Goal: Check status: Check status

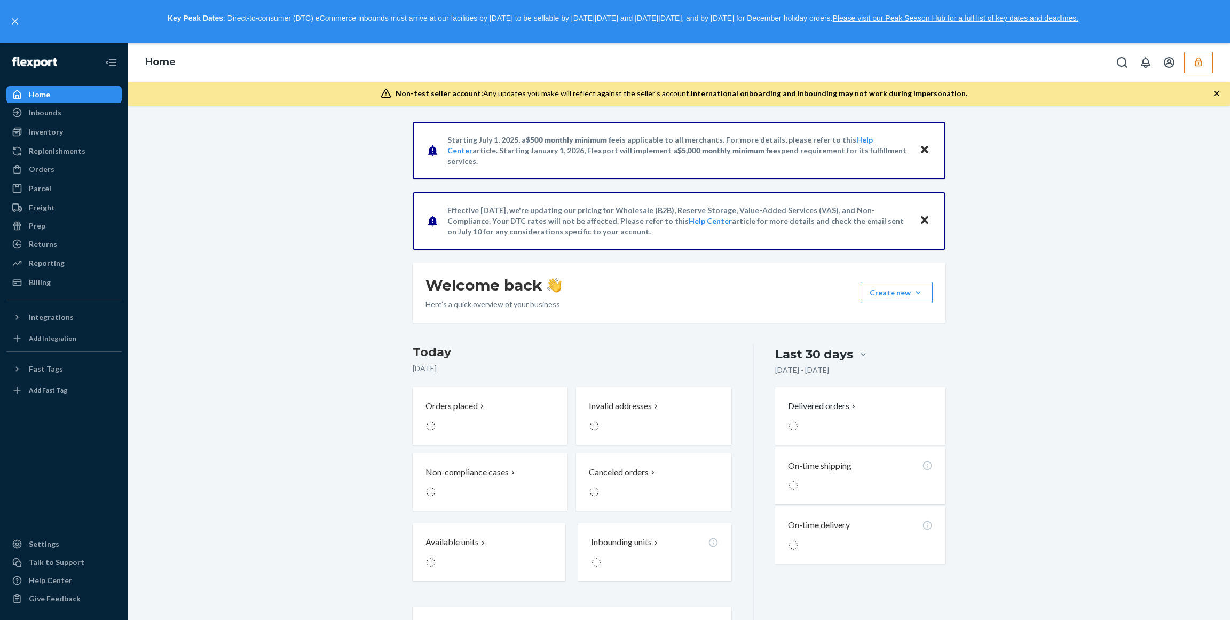
click at [1204, 66] on button "button" at bounding box center [1198, 62] width 29 height 21
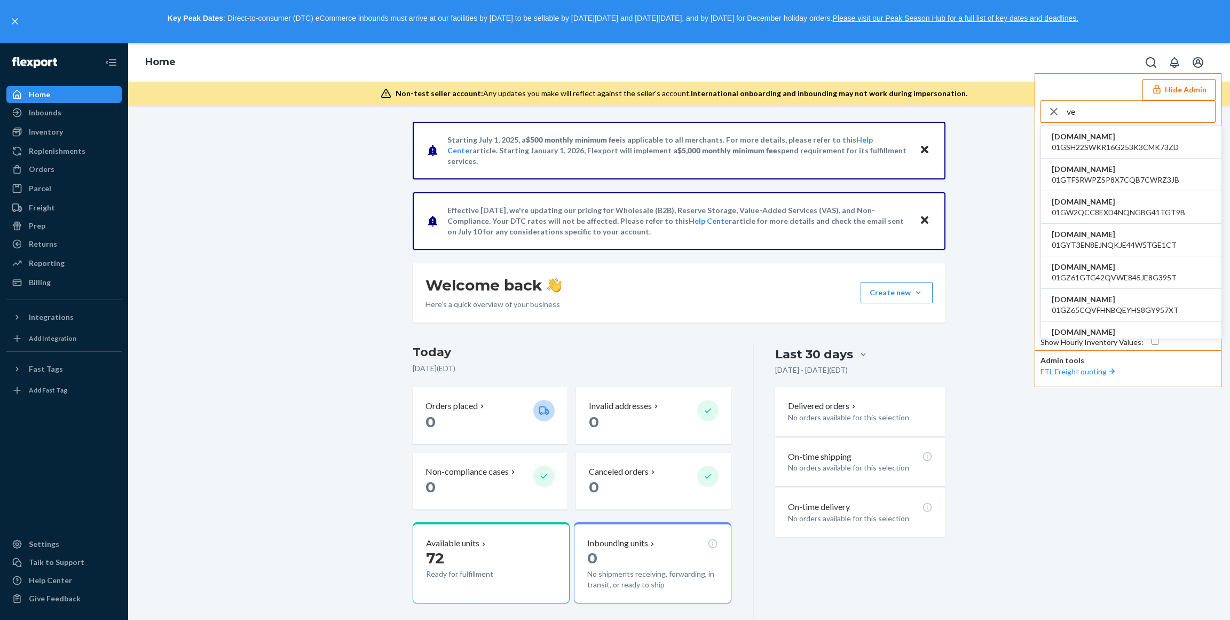
type input "v"
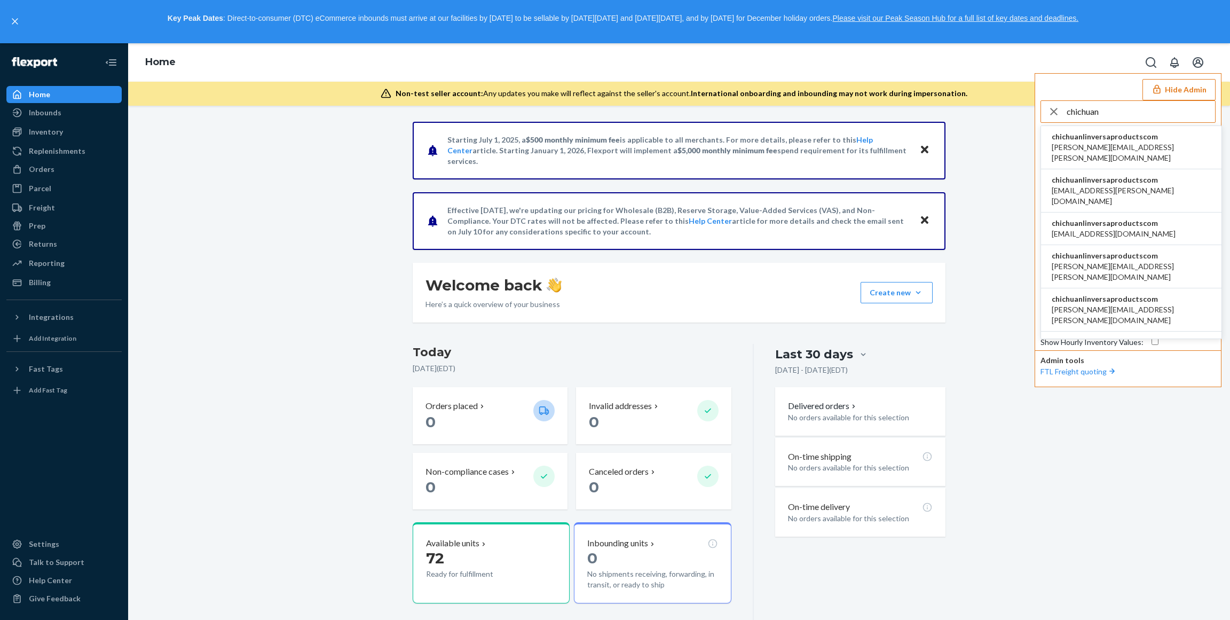
type input "chichuan"
click at [1130, 137] on span "chichuanlinversaproductscom" at bounding box center [1130, 136] width 159 height 11
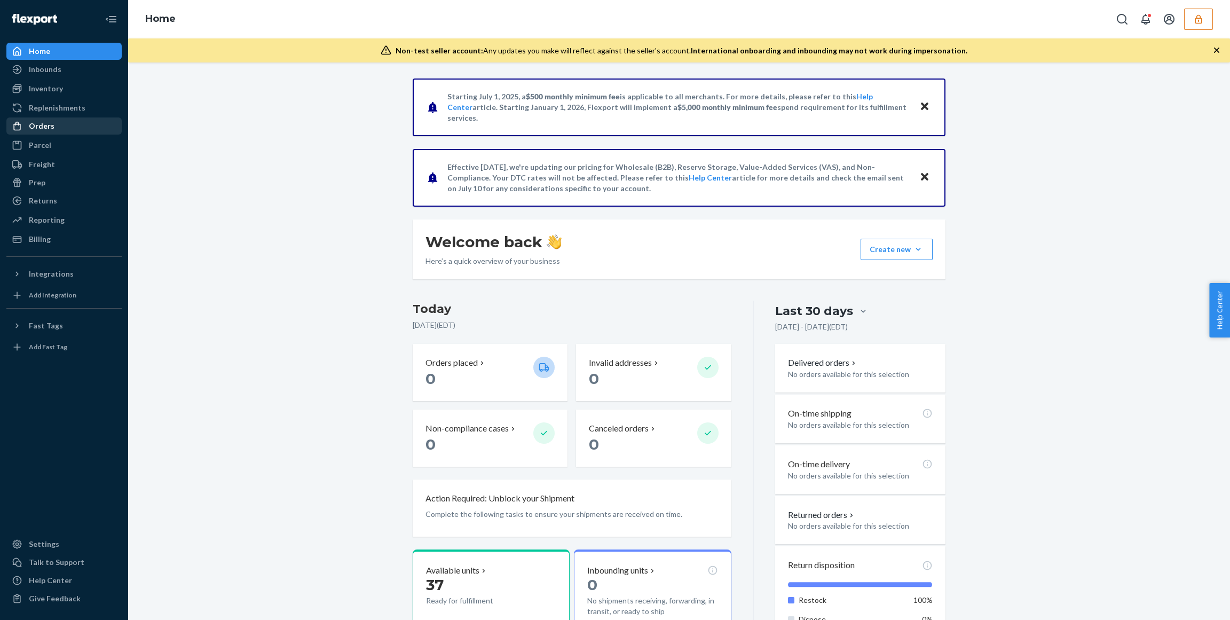
click at [74, 124] on div "Orders" at bounding box center [63, 125] width 113 height 15
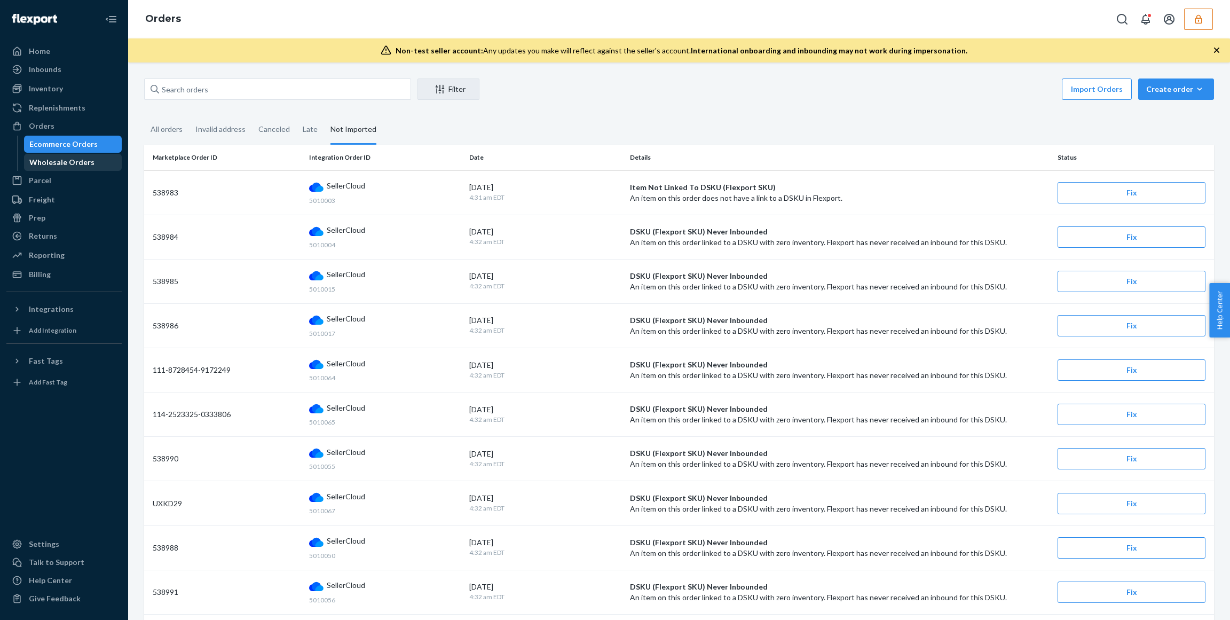
click at [82, 163] on div "Wholesale Orders" at bounding box center [61, 162] width 65 height 11
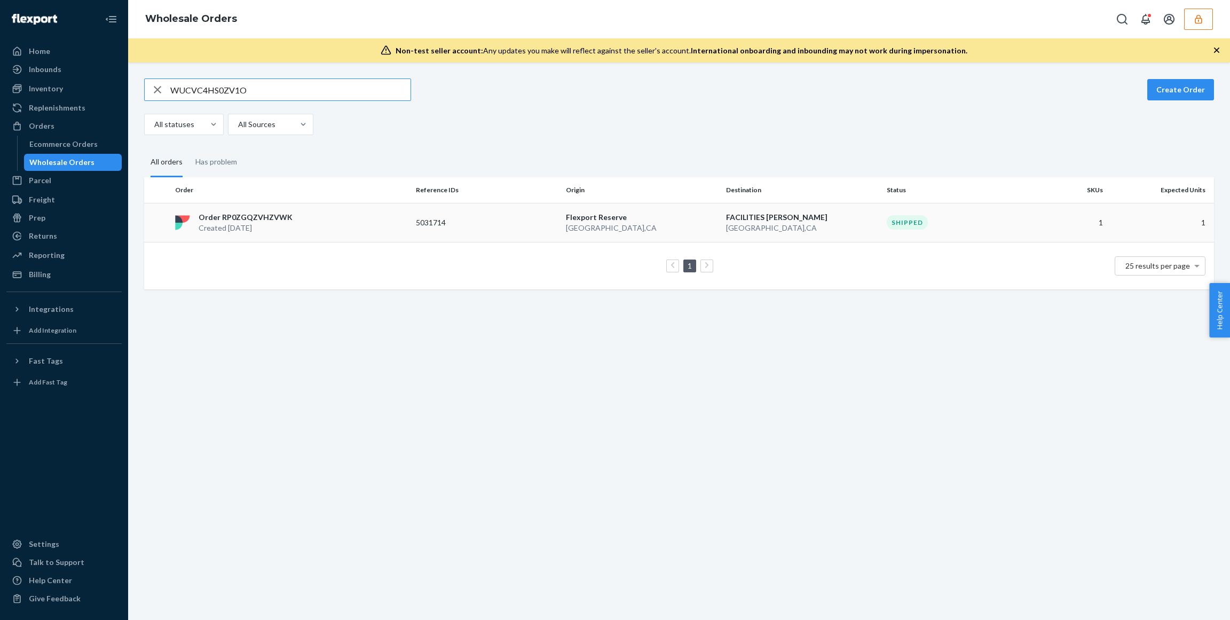
type input "WUCVC4HS0ZV1O"
click at [332, 221] on div "Order RP0ZGQZVHZVWK Created [DATE]" at bounding box center [291, 222] width 241 height 21
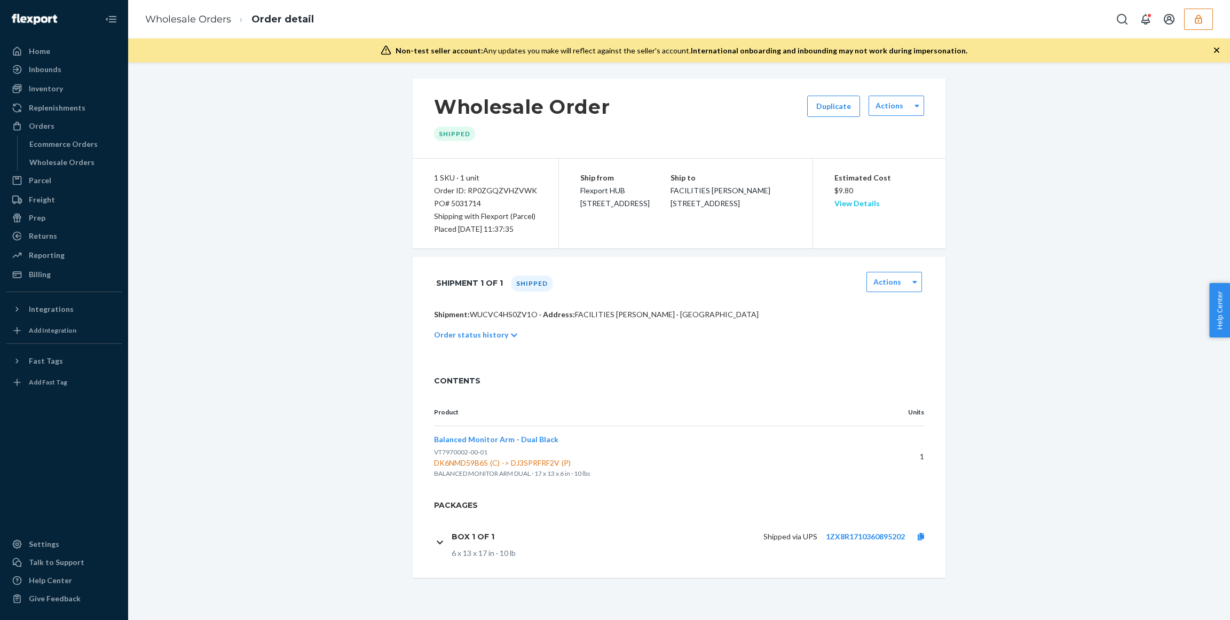
click at [853, 203] on link "View Details" at bounding box center [856, 203] width 45 height 9
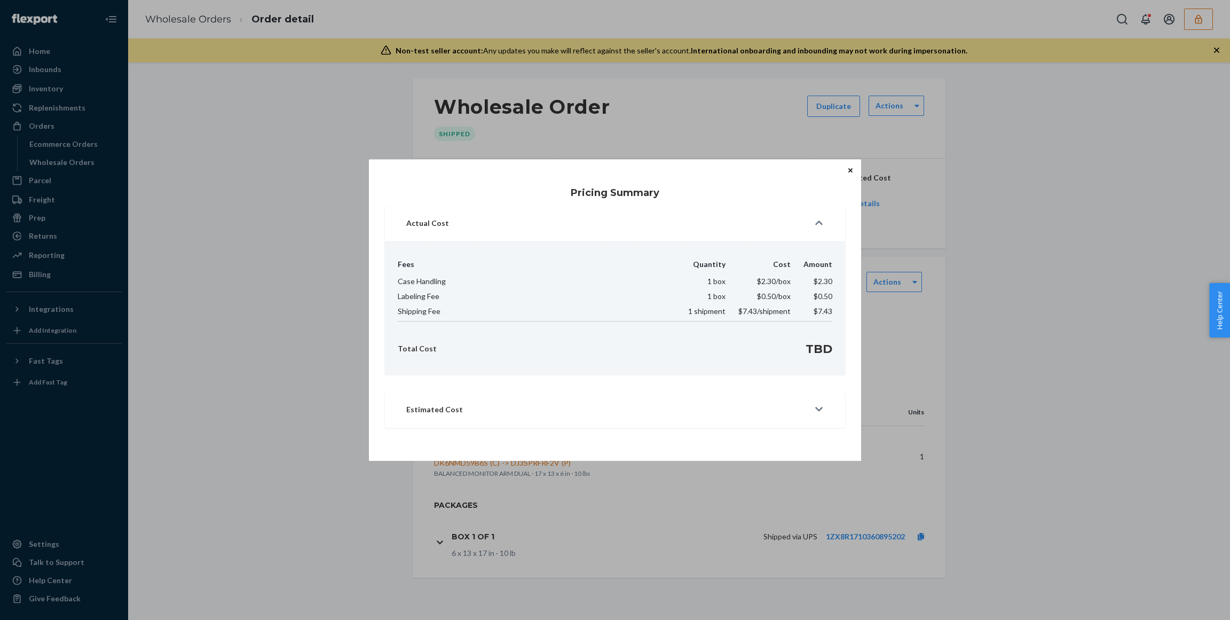
click at [845, 167] on button "Close" at bounding box center [850, 170] width 11 height 12
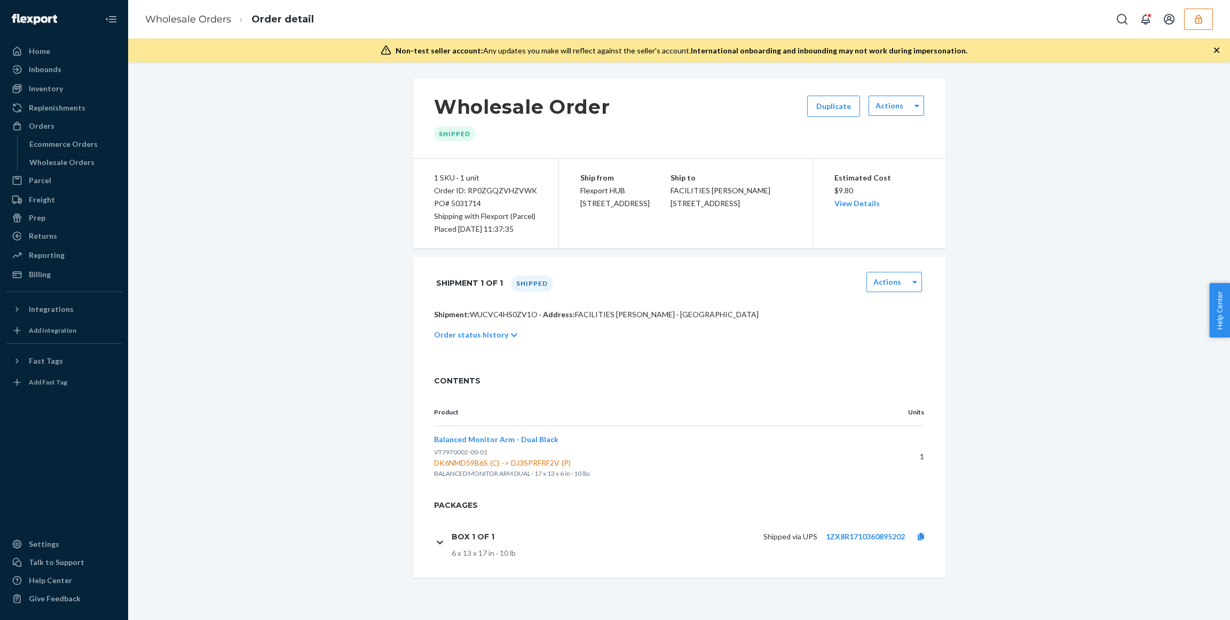
click at [490, 438] on span "Balanced Monitor Arm - Dual Black" at bounding box center [496, 438] width 124 height 9
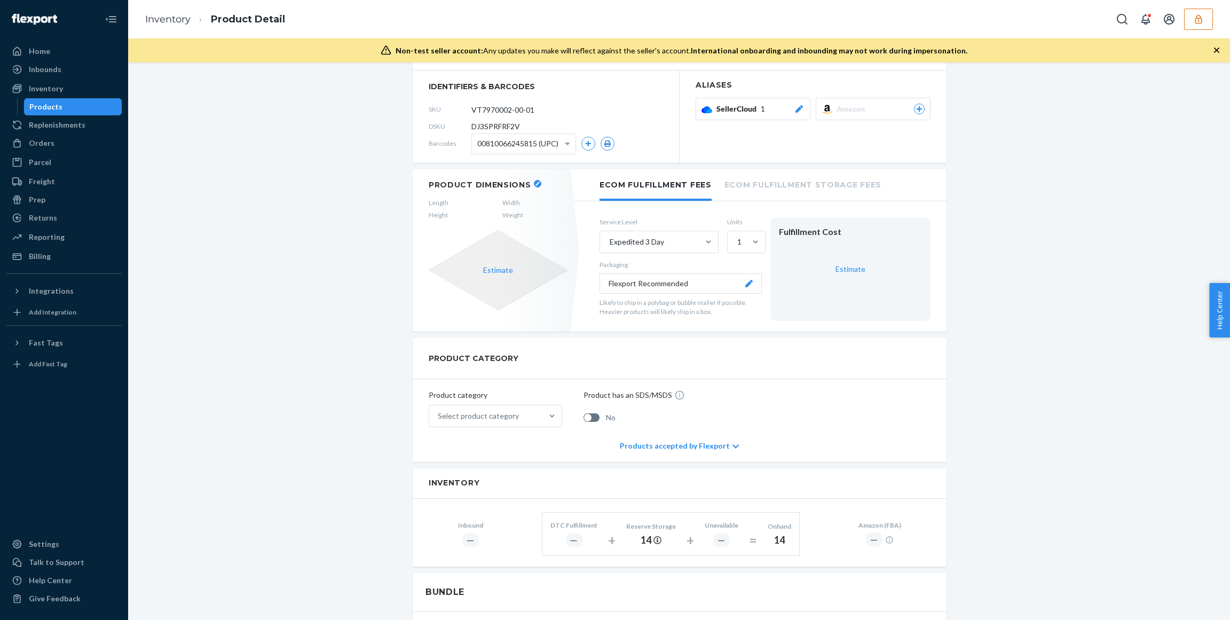
scroll to position [72, 0]
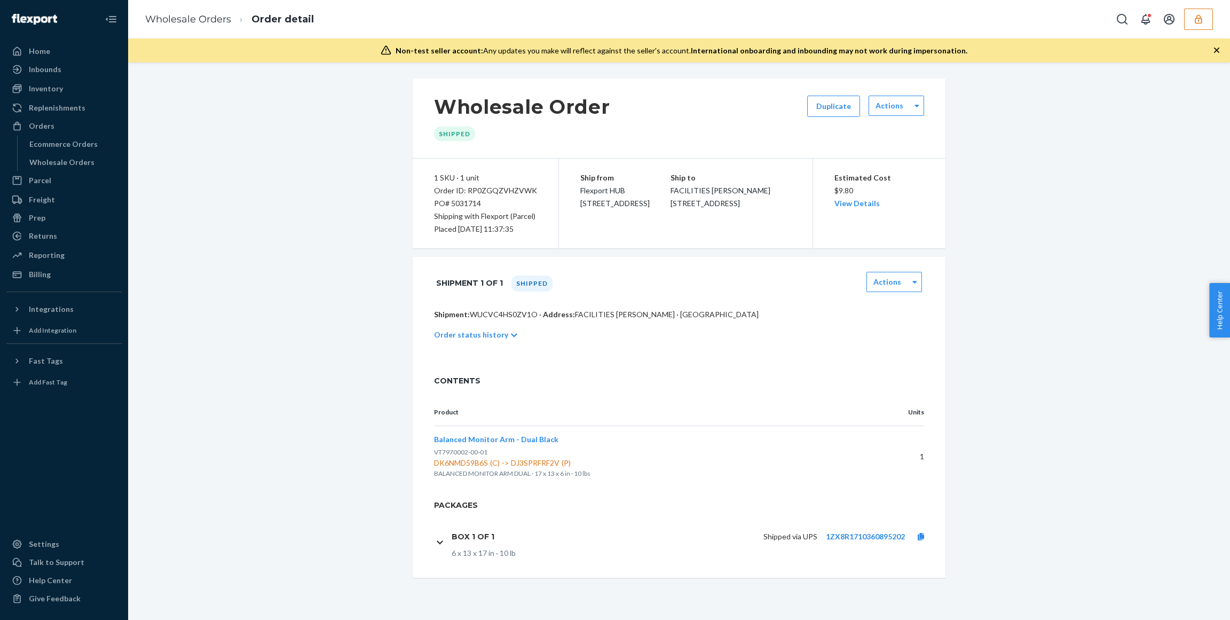
click at [518, 531] on div "Shipped via UPS 1ZX8R1710360895202" at bounding box center [720, 536] width 434 height 11
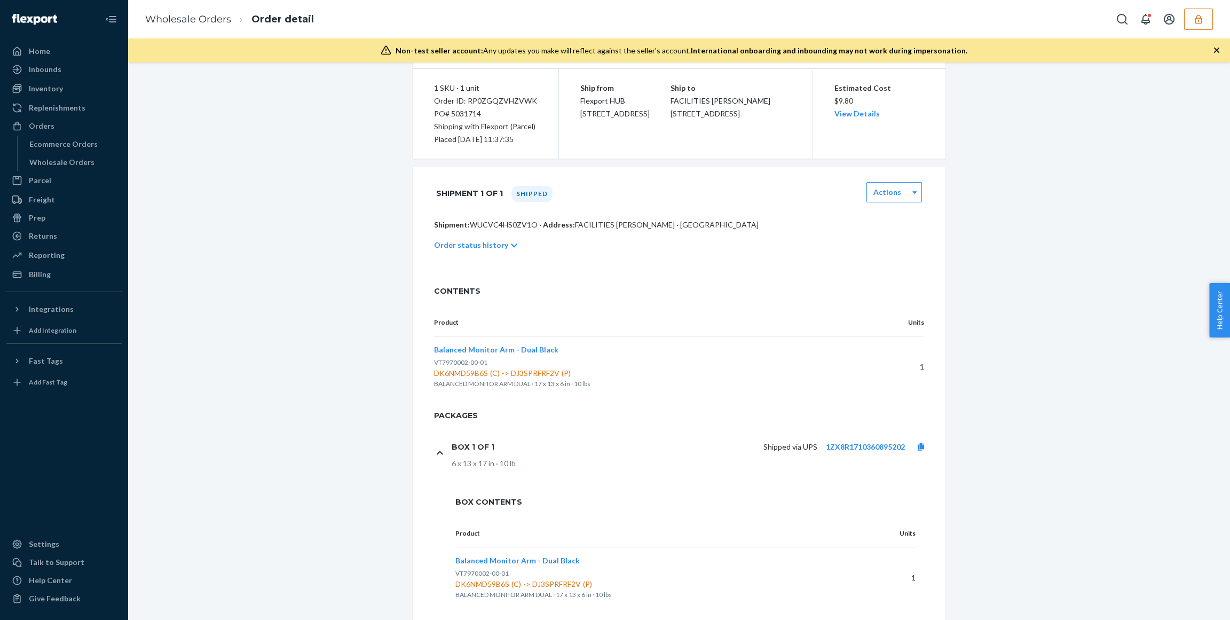
scroll to position [128, 0]
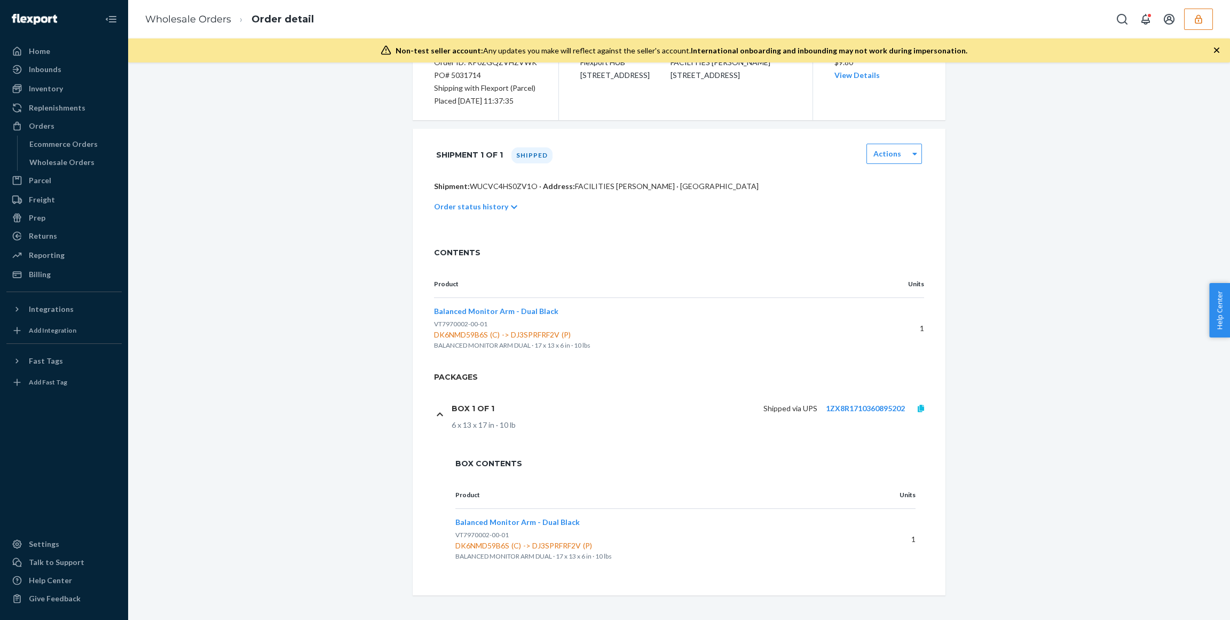
click at [924, 406] on link at bounding box center [921, 408] width 32 height 11
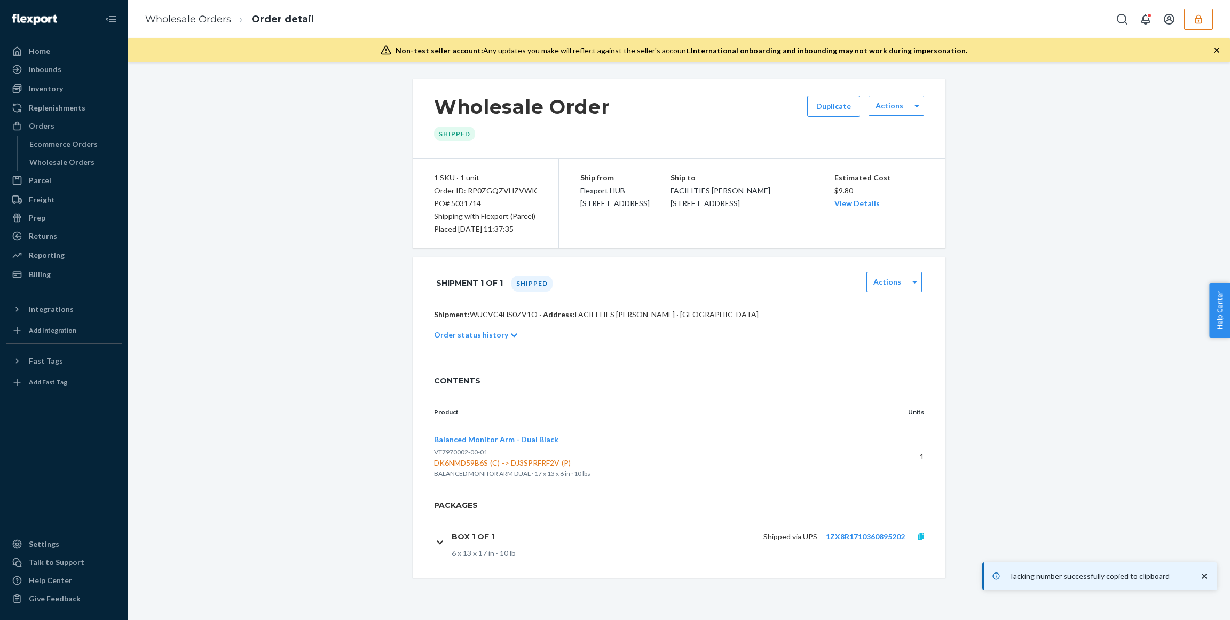
scroll to position [0, 0]
click at [844, 203] on link "View Details" at bounding box center [856, 203] width 45 height 9
click at [989, 351] on div "Tacking number successfully copied to clipboard Home Inbounds Shipping Plans Pr…" at bounding box center [615, 310] width 1230 height 620
click at [1205, 21] on button "button" at bounding box center [1198, 19] width 29 height 21
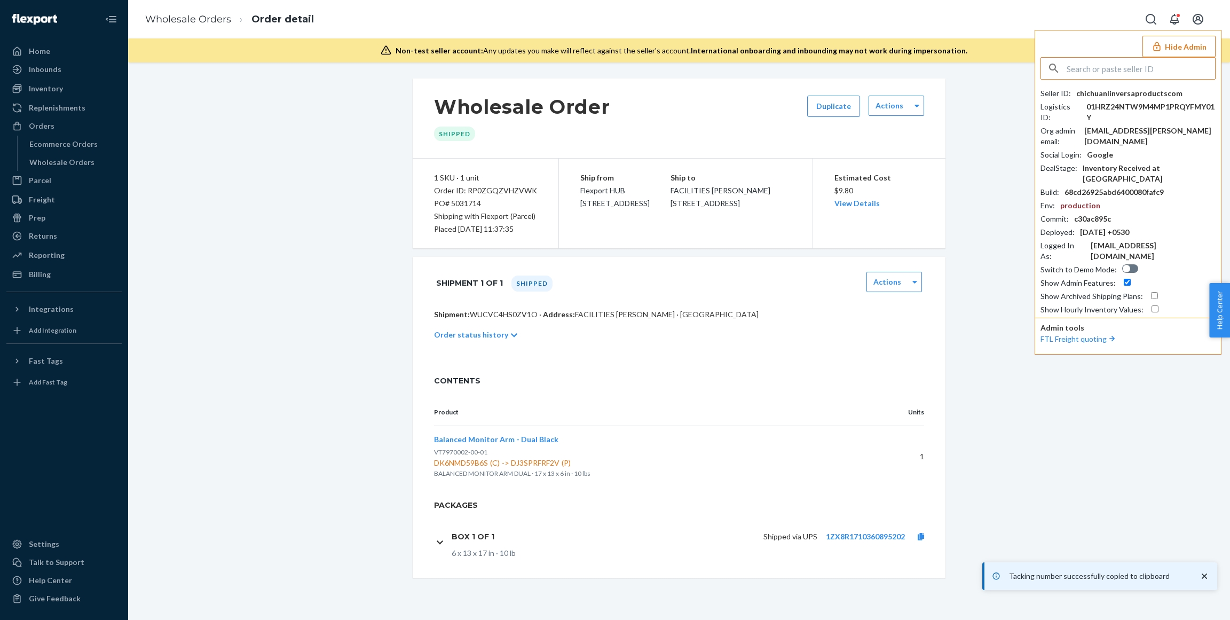
type input "v"
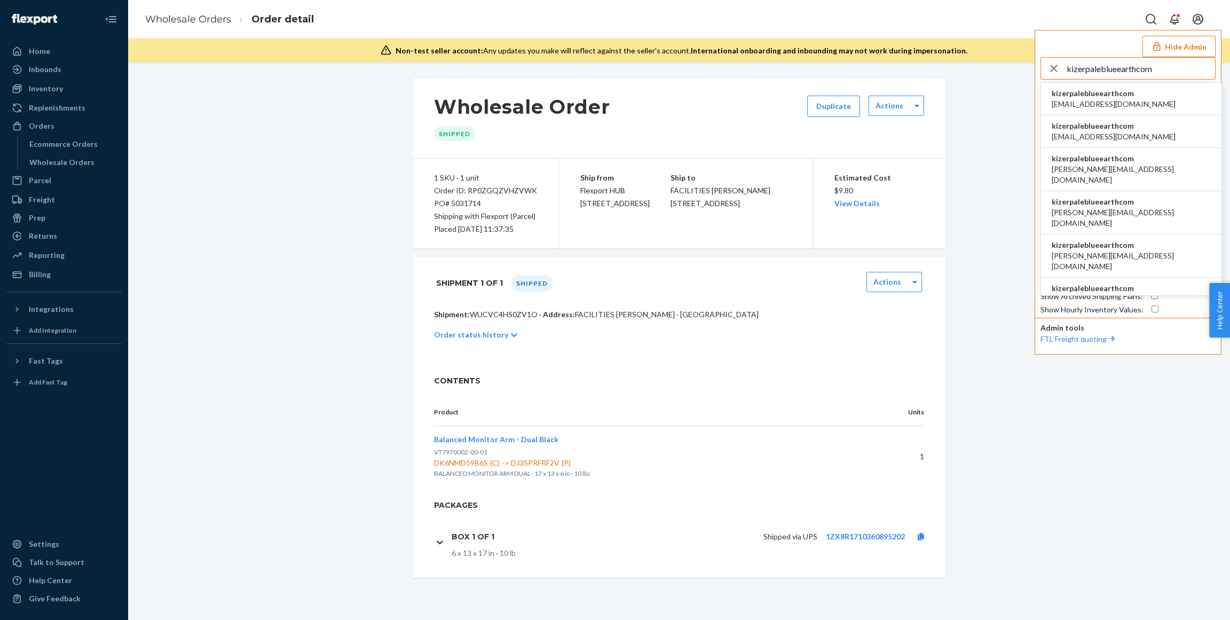
type input "kizerpaleblueearthcom"
click at [1121, 99] on span "[EMAIL_ADDRESS][DOMAIN_NAME]" at bounding box center [1113, 104] width 124 height 11
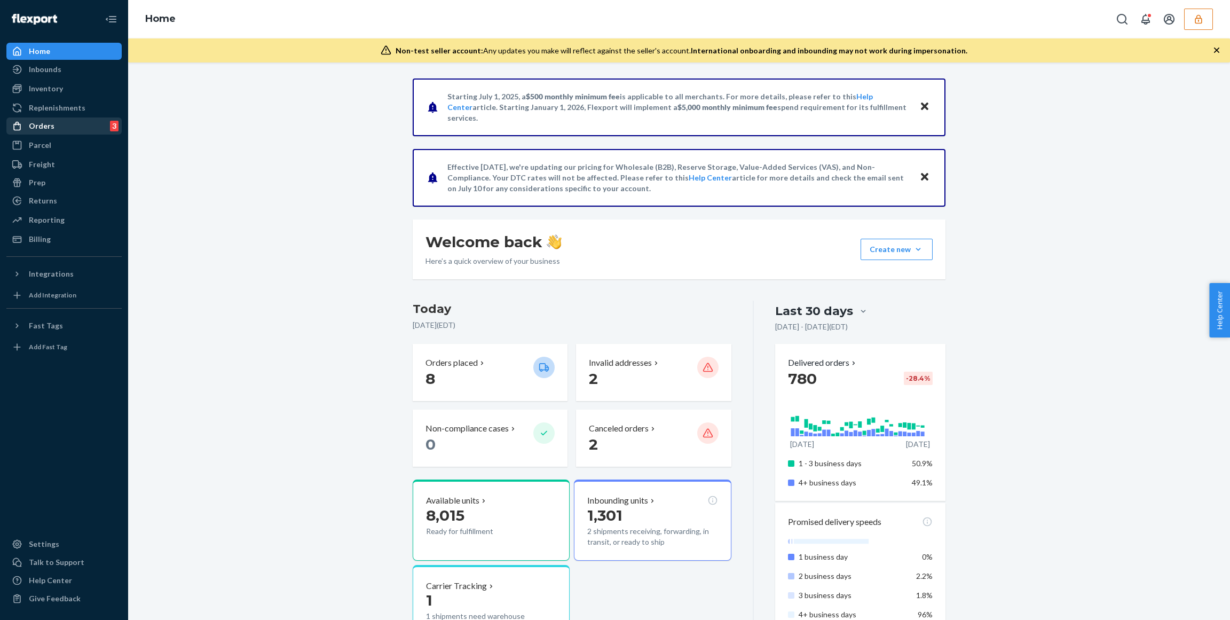
click at [58, 129] on div "Orders 3" at bounding box center [63, 125] width 113 height 15
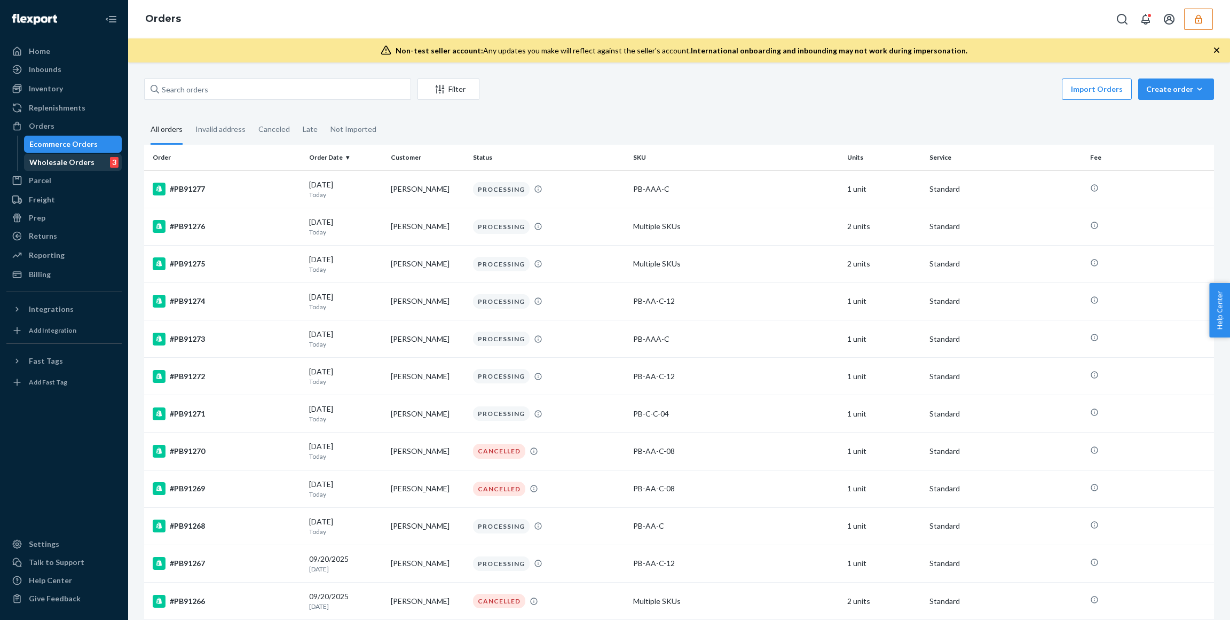
click at [94, 167] on div "Wholesale Orders 3" at bounding box center [73, 162] width 96 height 15
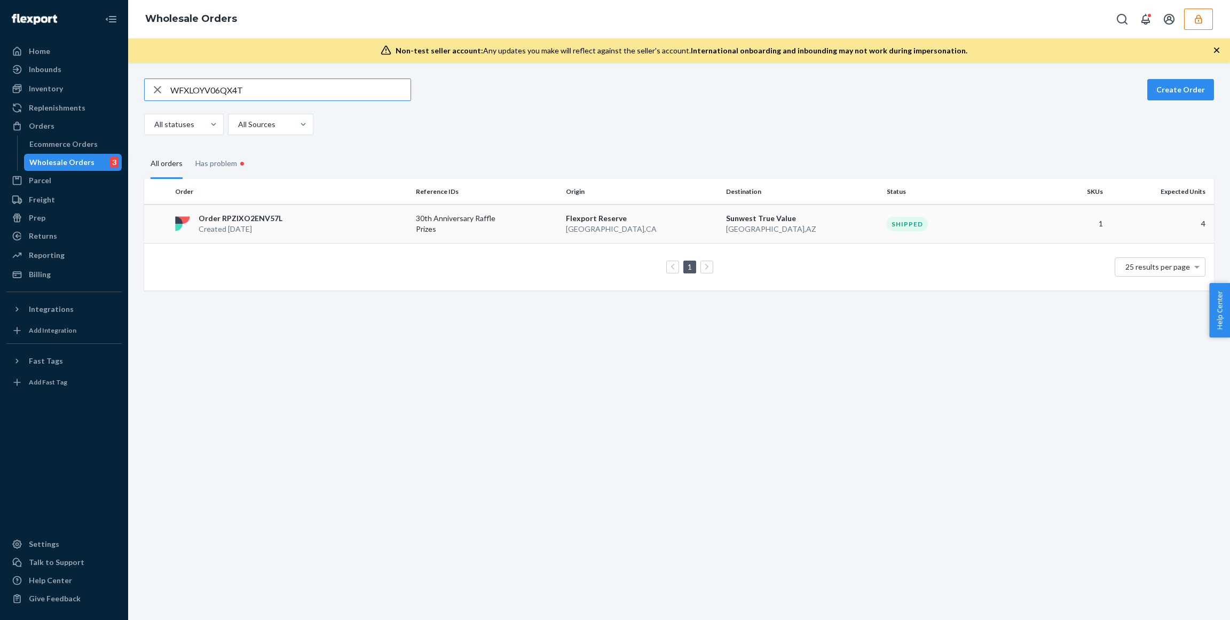
type input "WFXLOYV06QX4T"
click at [433, 239] on td "30th Anniversary Raffle Prizes" at bounding box center [486, 223] width 150 height 39
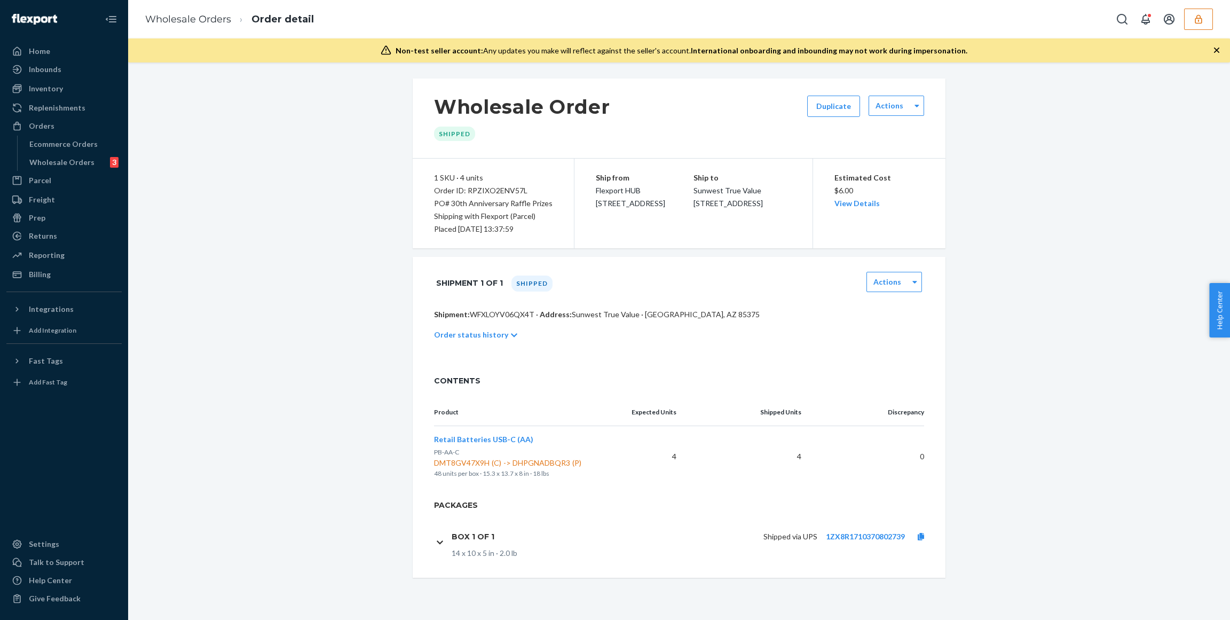
click at [374, 259] on div "Wholesale Order Shipped Duplicate Actions 1 SKU · 4 units Order ID: RPZIXO2ENV5…" at bounding box center [679, 327] width 1086 height 499
click at [590, 523] on div "Box 1 of 1 Shipped via UPS 1ZX8R1710370802739 14 x 10 x 5 in · 2.0 lb" at bounding box center [685, 541] width 503 height 54
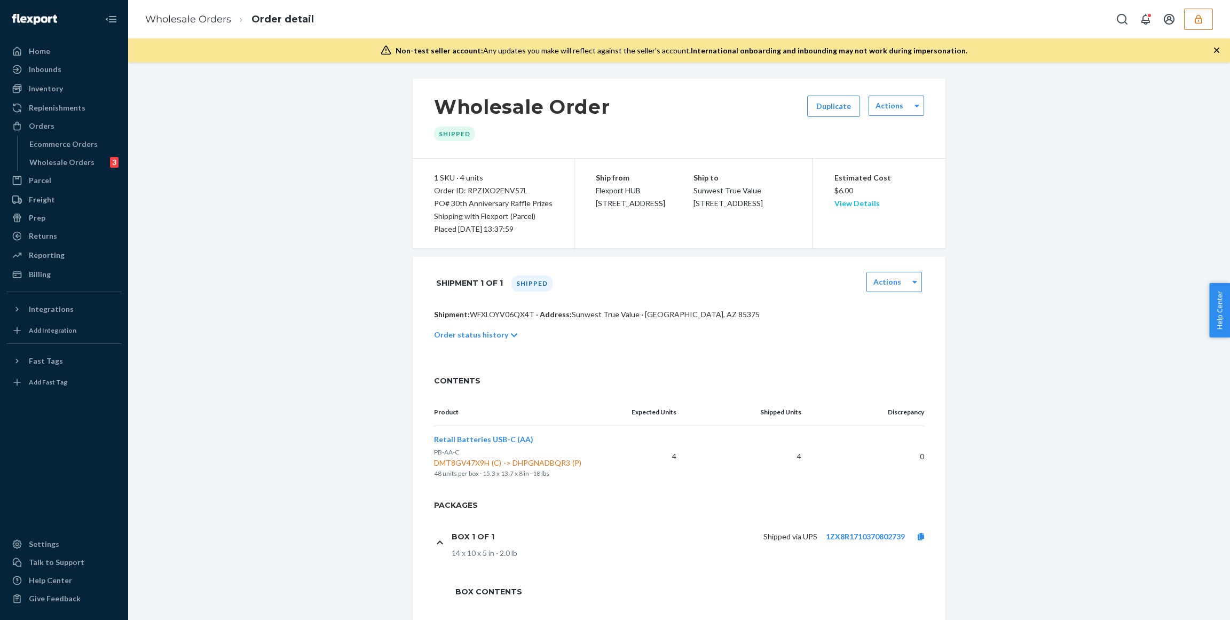
click at [864, 201] on link "View Details" at bounding box center [856, 203] width 45 height 9
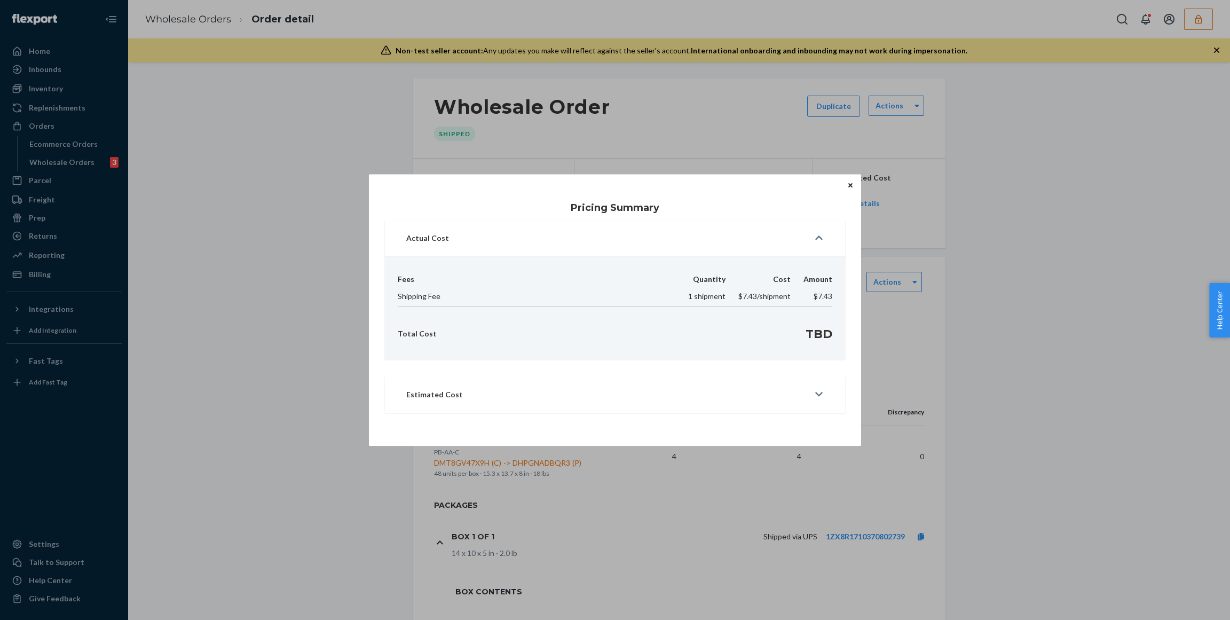
click at [848, 186] on icon "Close" at bounding box center [850, 185] width 4 height 6
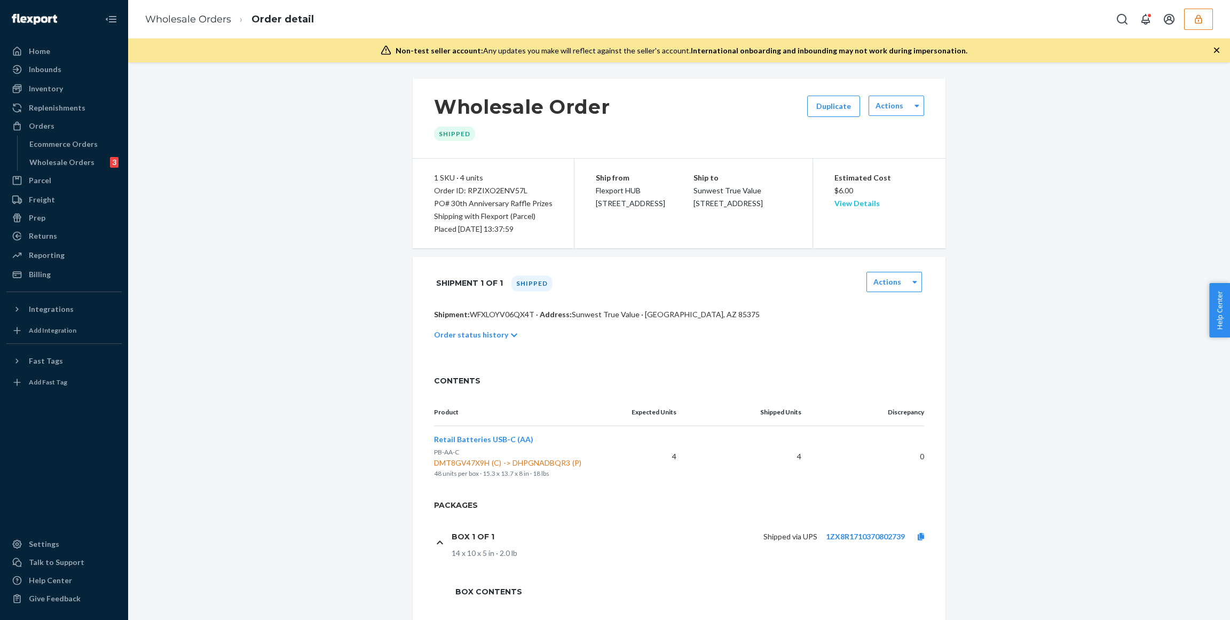
click at [857, 200] on link "View Details" at bounding box center [856, 203] width 45 height 9
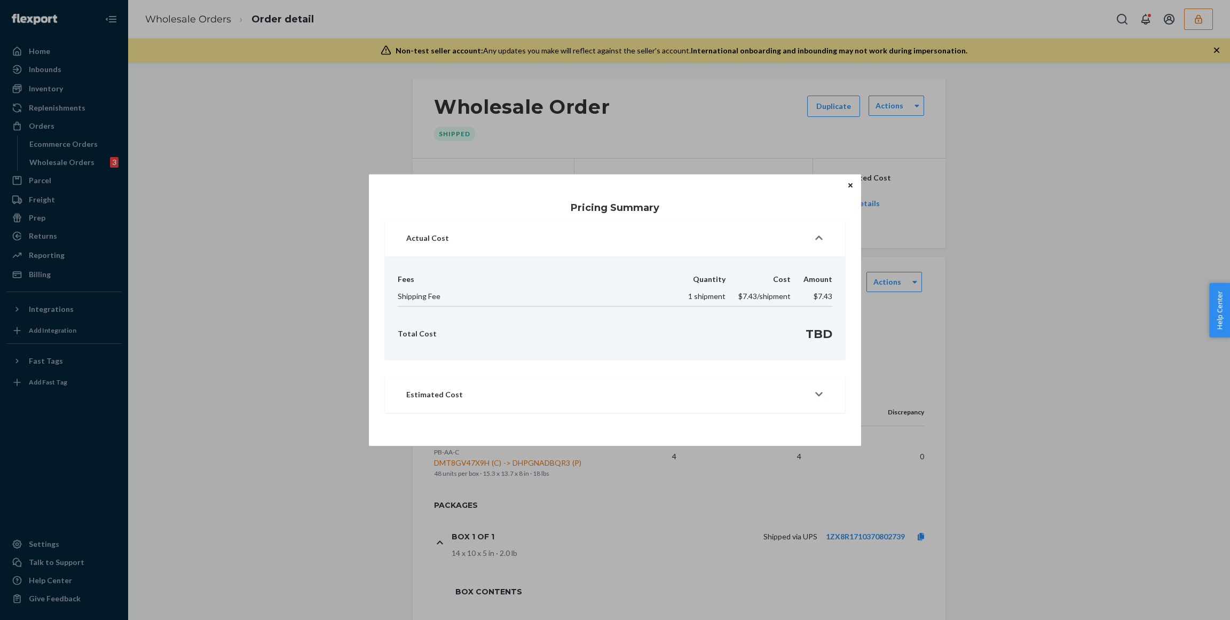
click at [945, 192] on div "Pricing Summary Actual Cost Fees Quantity Cost Amount Shipping Fee 1 shipment $…" at bounding box center [615, 310] width 1230 height 620
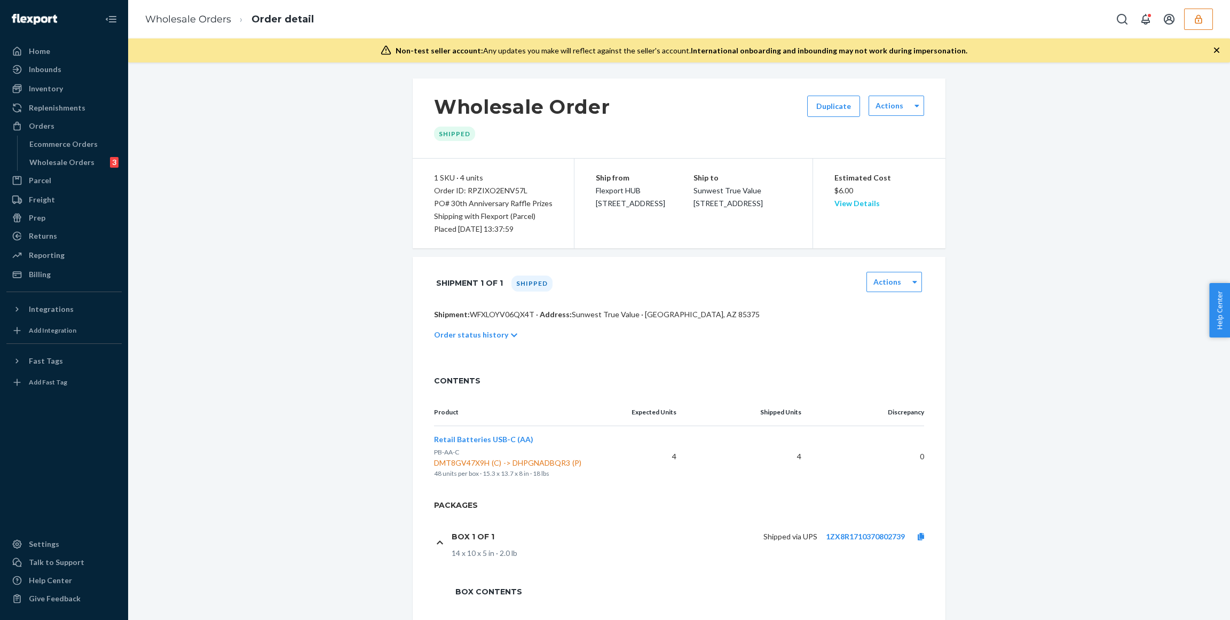
click at [867, 202] on link "View Details" at bounding box center [856, 203] width 45 height 9
click at [991, 221] on div "Home Inbounds Shipping Plans Problems Inventory Products Replenishments Orders …" at bounding box center [615, 310] width 1230 height 620
click at [870, 207] on link "View Details" at bounding box center [856, 203] width 45 height 9
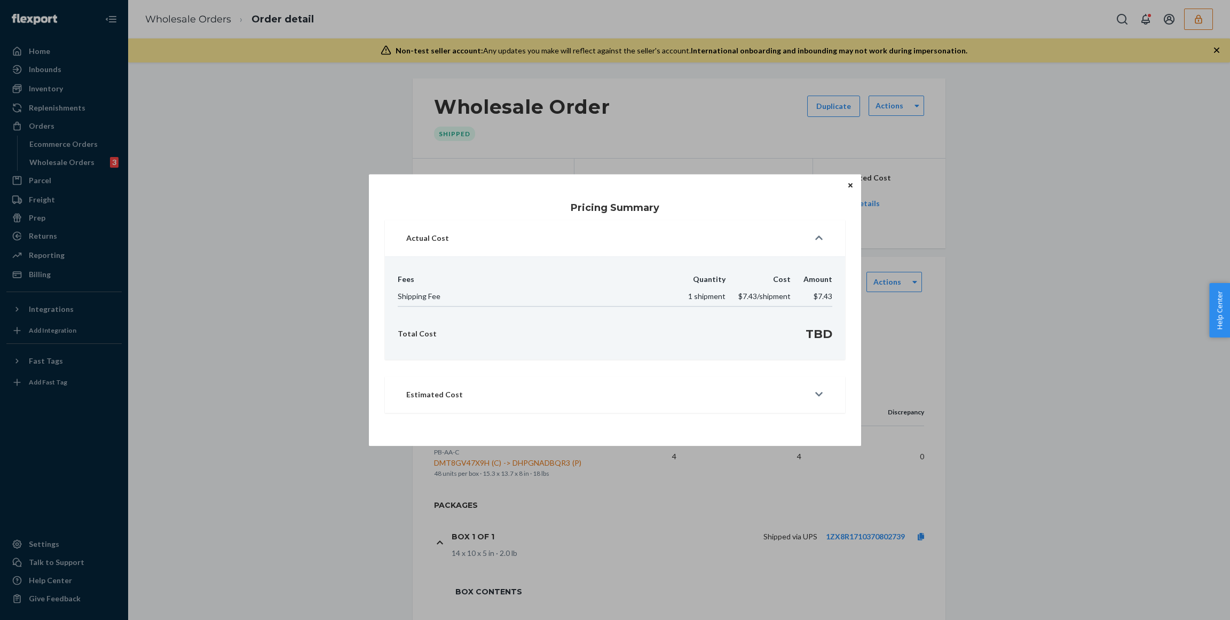
click at [964, 213] on div "Pricing Summary Actual Cost Fees Quantity Cost Amount Shipping Fee 1 shipment $…" at bounding box center [615, 310] width 1230 height 620
